Goal: Transaction & Acquisition: Purchase product/service

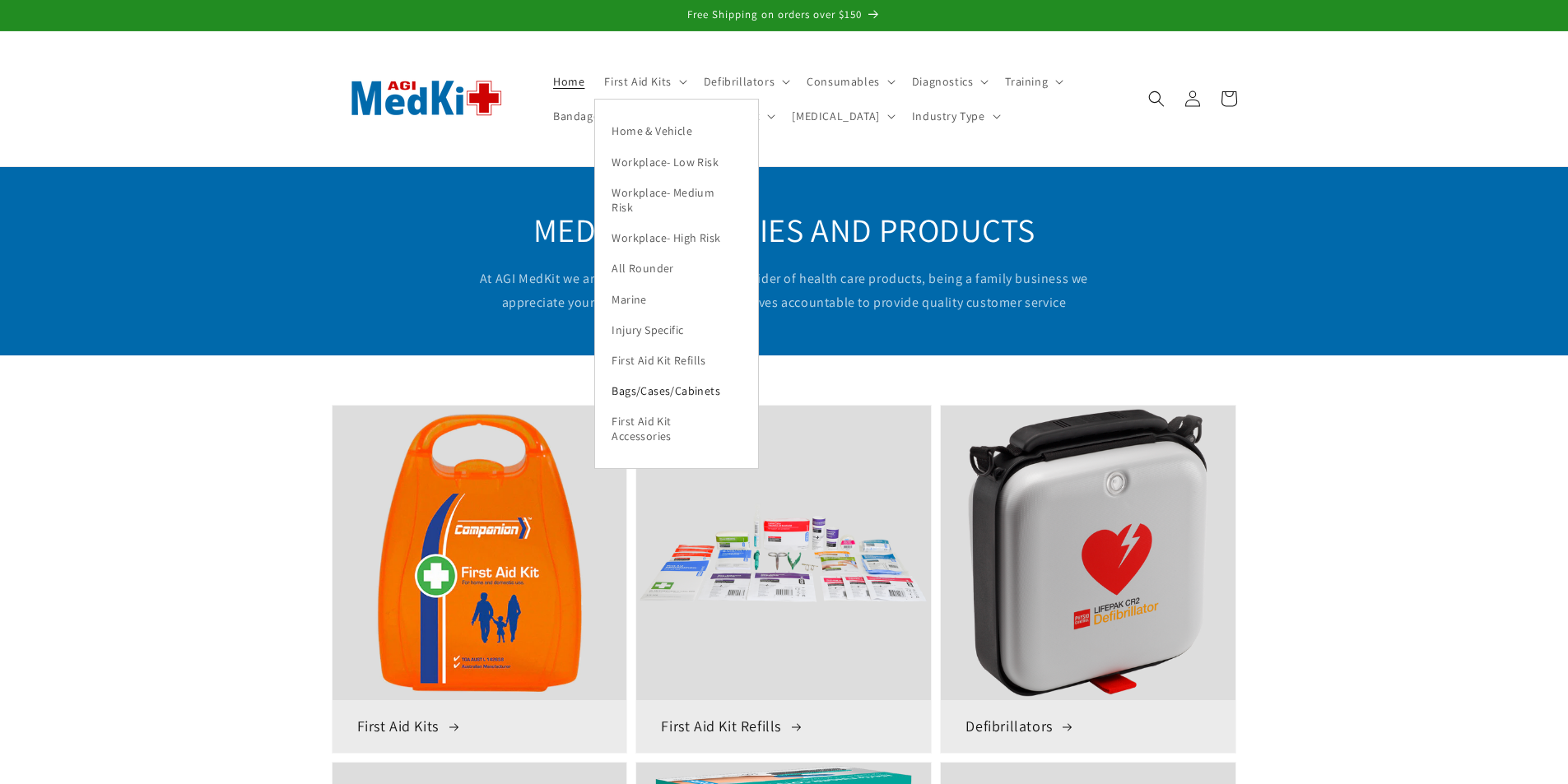
click at [655, 392] on link "Bags/Cases/Cabinets" at bounding box center [676, 391] width 163 height 30
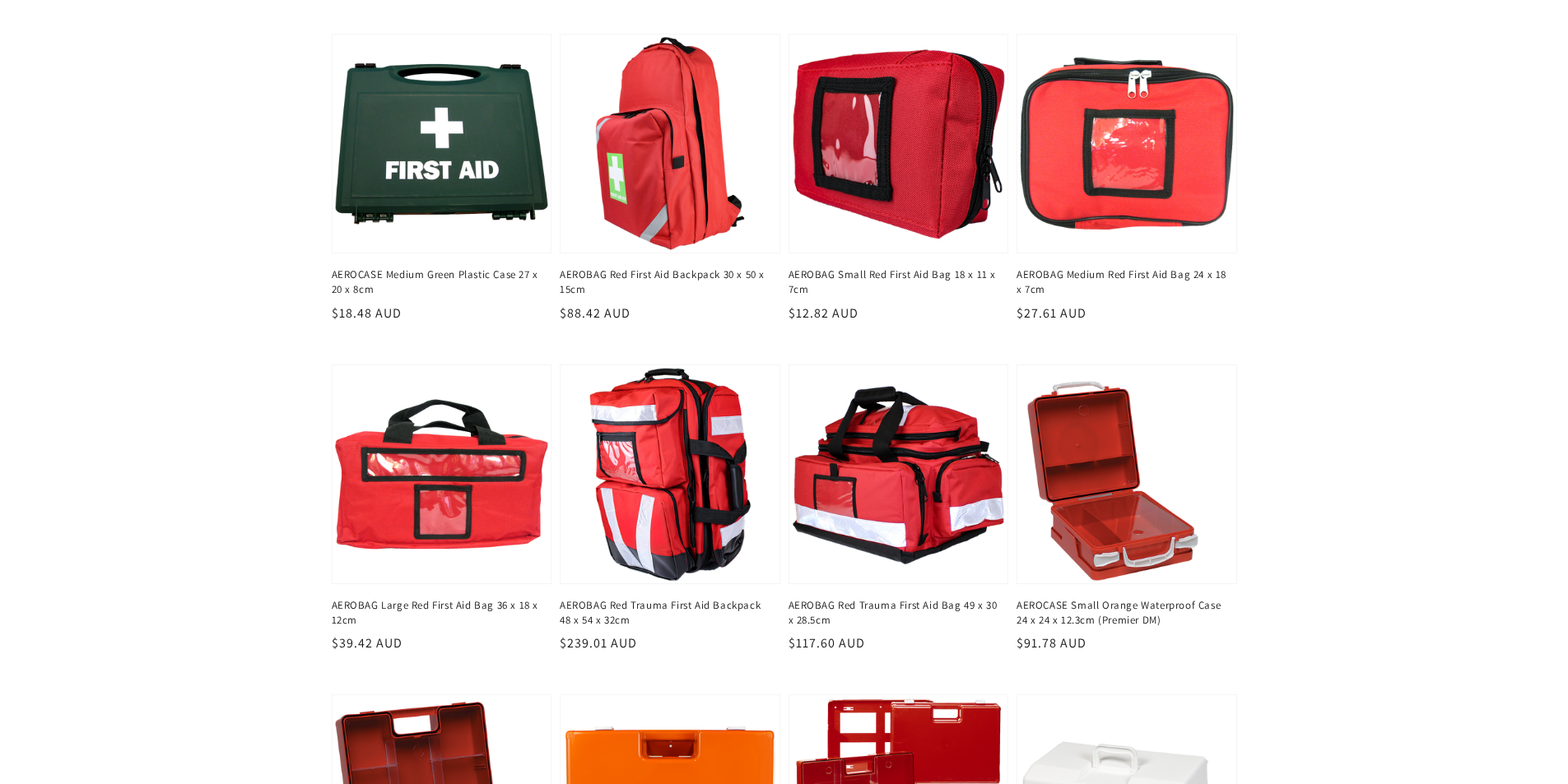
scroll to position [988, 0]
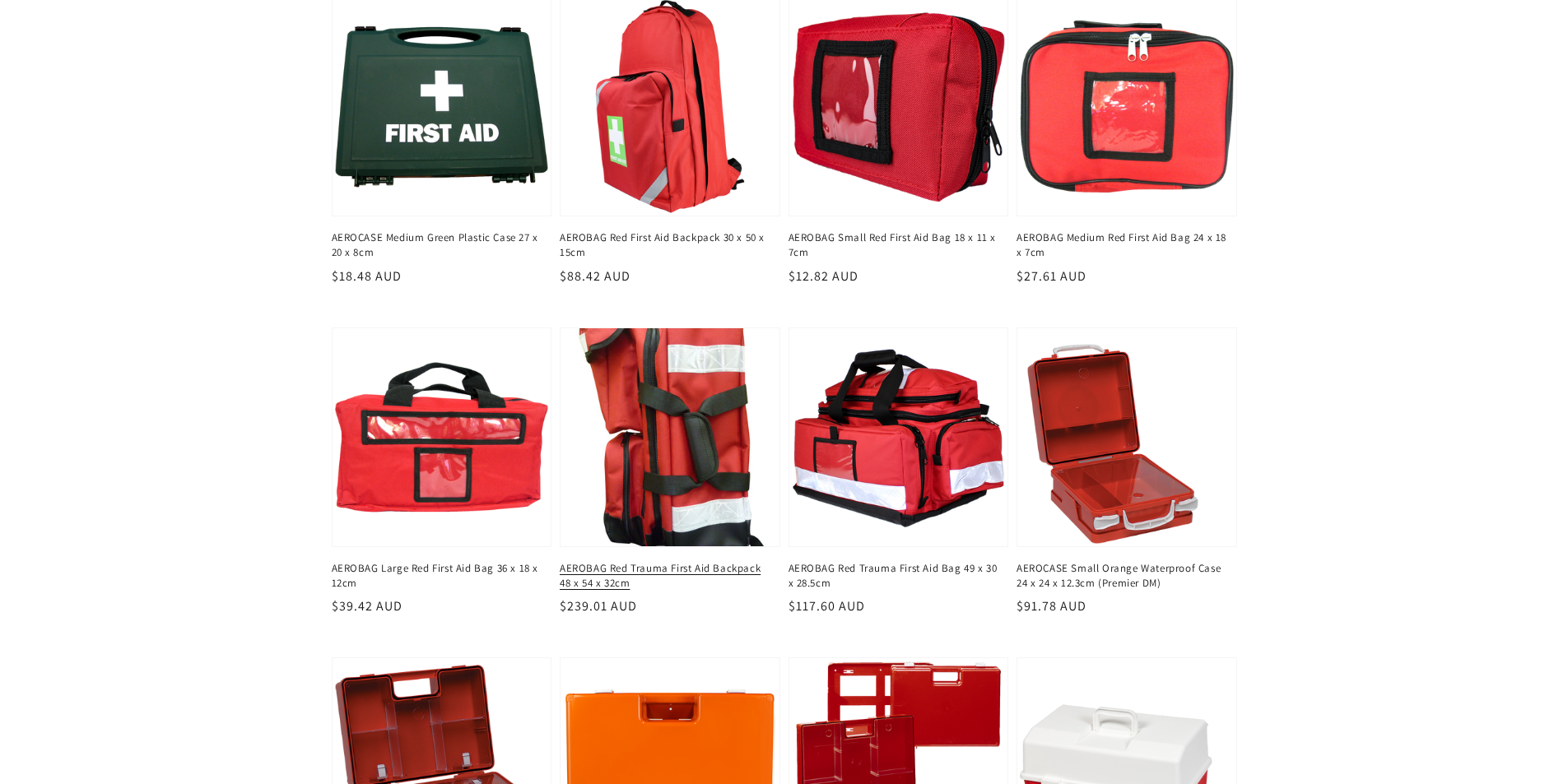
click at [672, 577] on link "AEROBAG Red Trauma First Aid Backpack 48 x 54 x 32cm" at bounding box center [664, 575] width 211 height 29
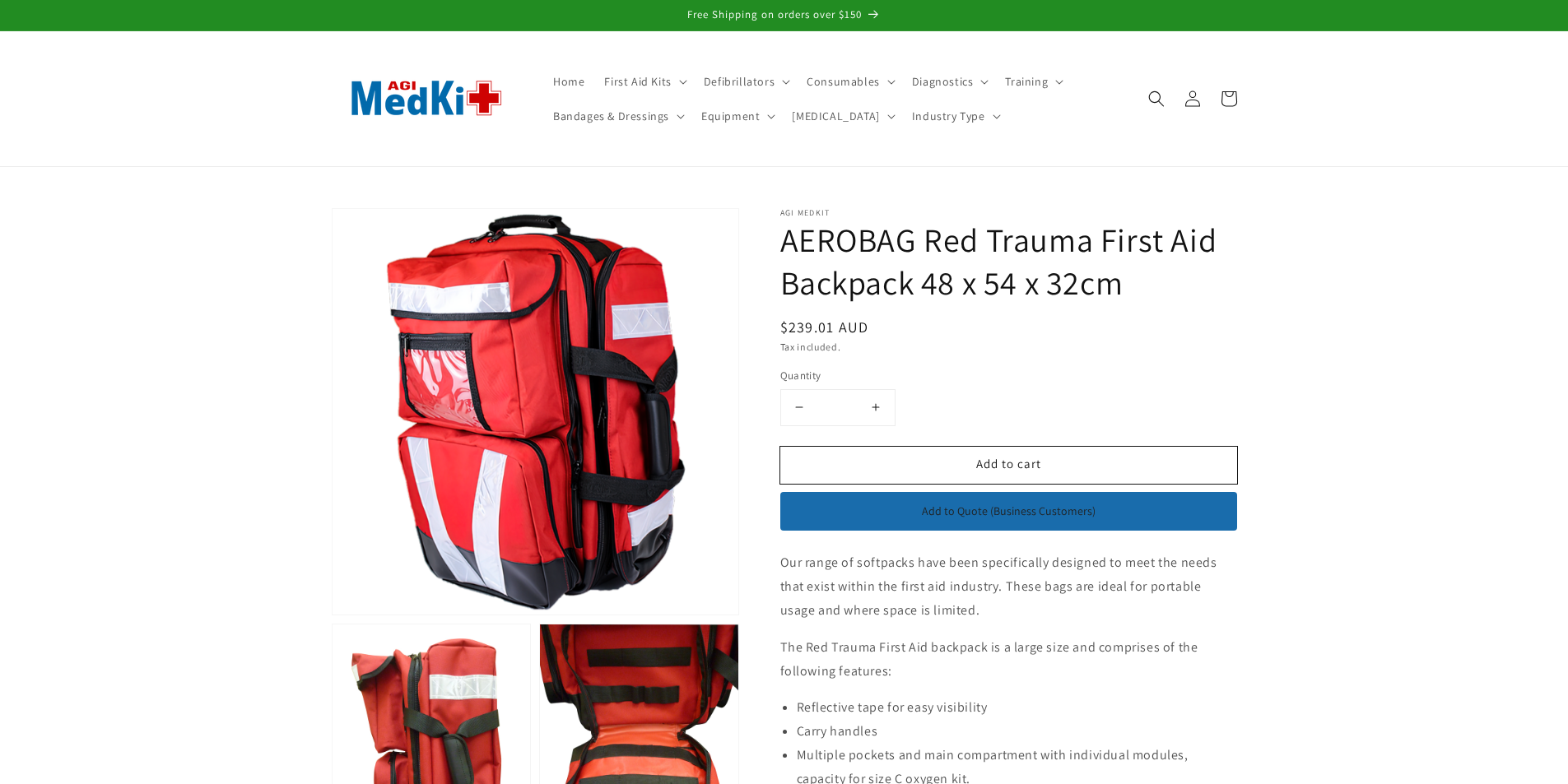
drag, startPoint x: 1146, startPoint y: 281, endPoint x: 776, endPoint y: 236, distance: 372.7
copy h1 "AEROBAG Red Trauma First Aid Backpack 48 x 54 x 32cm"
click at [940, 335] on div "Regular price $239.01 AUD Regular price Sale price $239.01 AUD Unit price / per…" at bounding box center [1009, 326] width 457 height 22
